Goal: Transaction & Acquisition: Purchase product/service

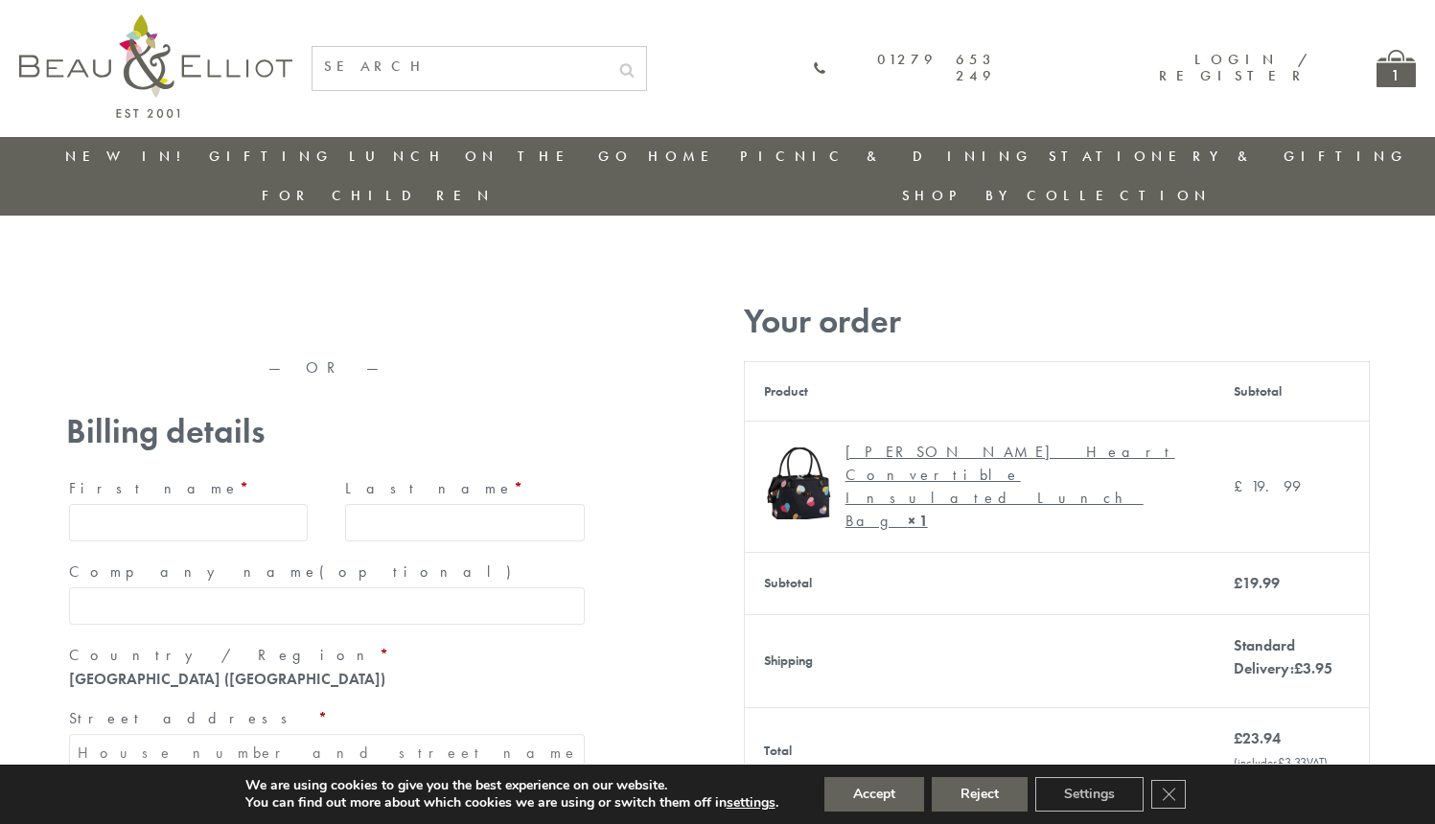
type input "[EMAIL_ADDRESS][DOMAIN_NAME]"
type input "[PERSON_NAME]"
type input "23, [GEOGRAPHIC_DATA], [GEOGRAPHIC_DATA]"
type input "[GEOGRAPHIC_DATA]"
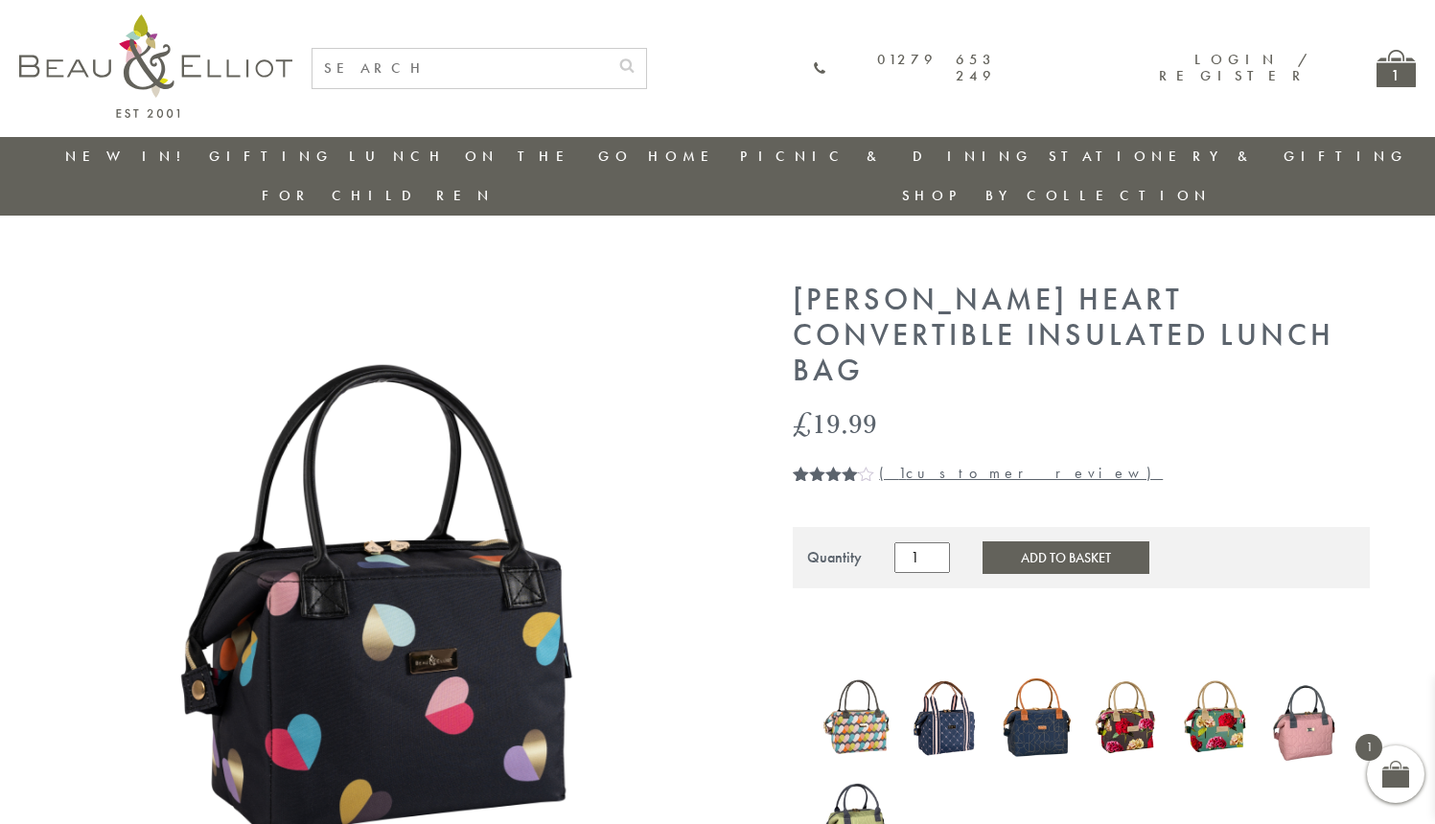
click at [0, 0] on button "Accept" at bounding box center [0, 0] width 0 height 0
